Goal: Check status: Check status

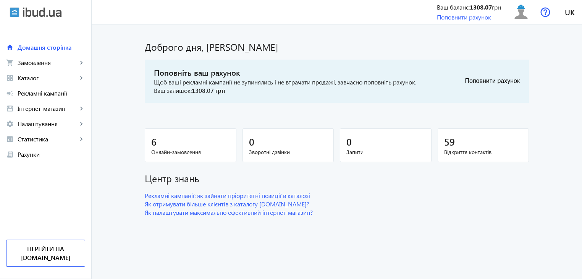
drag, startPoint x: 33, startPoint y: 68, endPoint x: 174, endPoint y: 68, distance: 140.9
click at [33, 68] on link "shopping_cart Замовлення keyboard_arrow_right" at bounding box center [45, 62] width 91 height 15
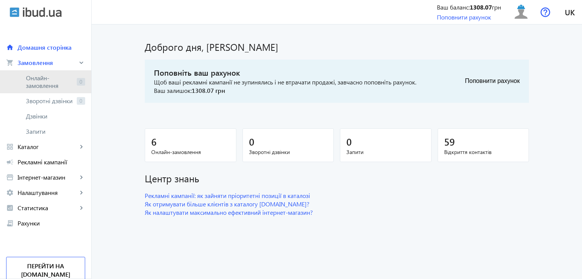
click at [65, 86] on span "Онлайн-замовлення" at bounding box center [50, 81] width 48 height 15
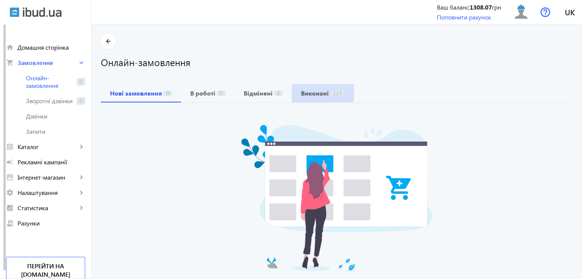
click at [301, 91] on b "Виконані" at bounding box center [315, 93] width 28 height 6
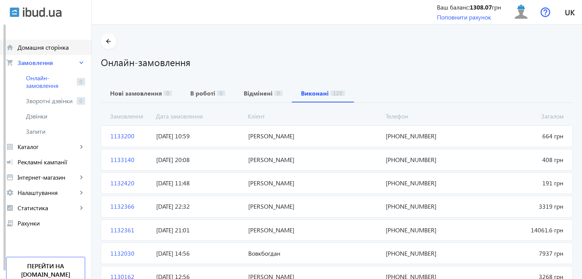
click at [46, 51] on span "Домашня сторінка" at bounding box center [52, 48] width 68 height 8
